Goal: Information Seeking & Learning: Learn about a topic

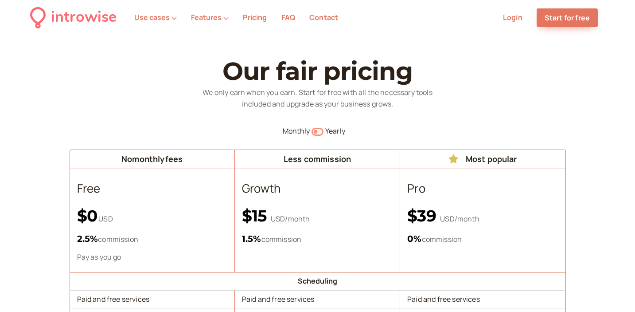
click at [321, 134] on icon "Switch to yearly" at bounding box center [318, 131] width 12 height 11
click at [315, 133] on icon "button" at bounding box center [318, 132] width 12 height 8
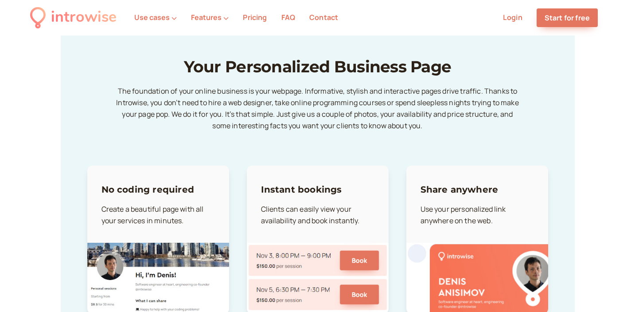
scroll to position [1205, 0]
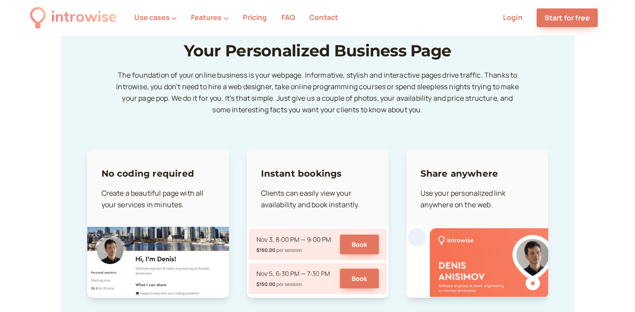
click at [234, 250] on div "No coding required Create a beautiful page with all your services in minutes. I…" at bounding box center [317, 210] width 461 height 175
click at [239, 267] on div "No coding required Create a beautiful page with all your services in minutes. I…" at bounding box center [317, 210] width 461 height 175
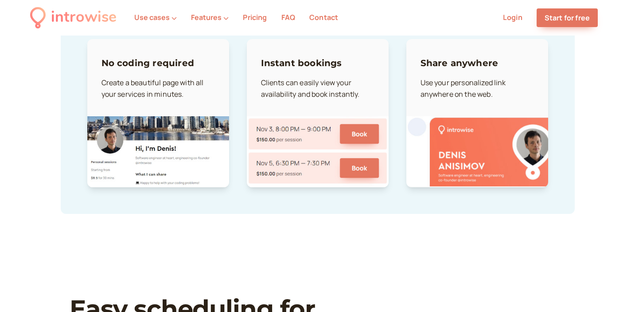
scroll to position [1122, 0]
